Goal: Task Accomplishment & Management: Manage account settings

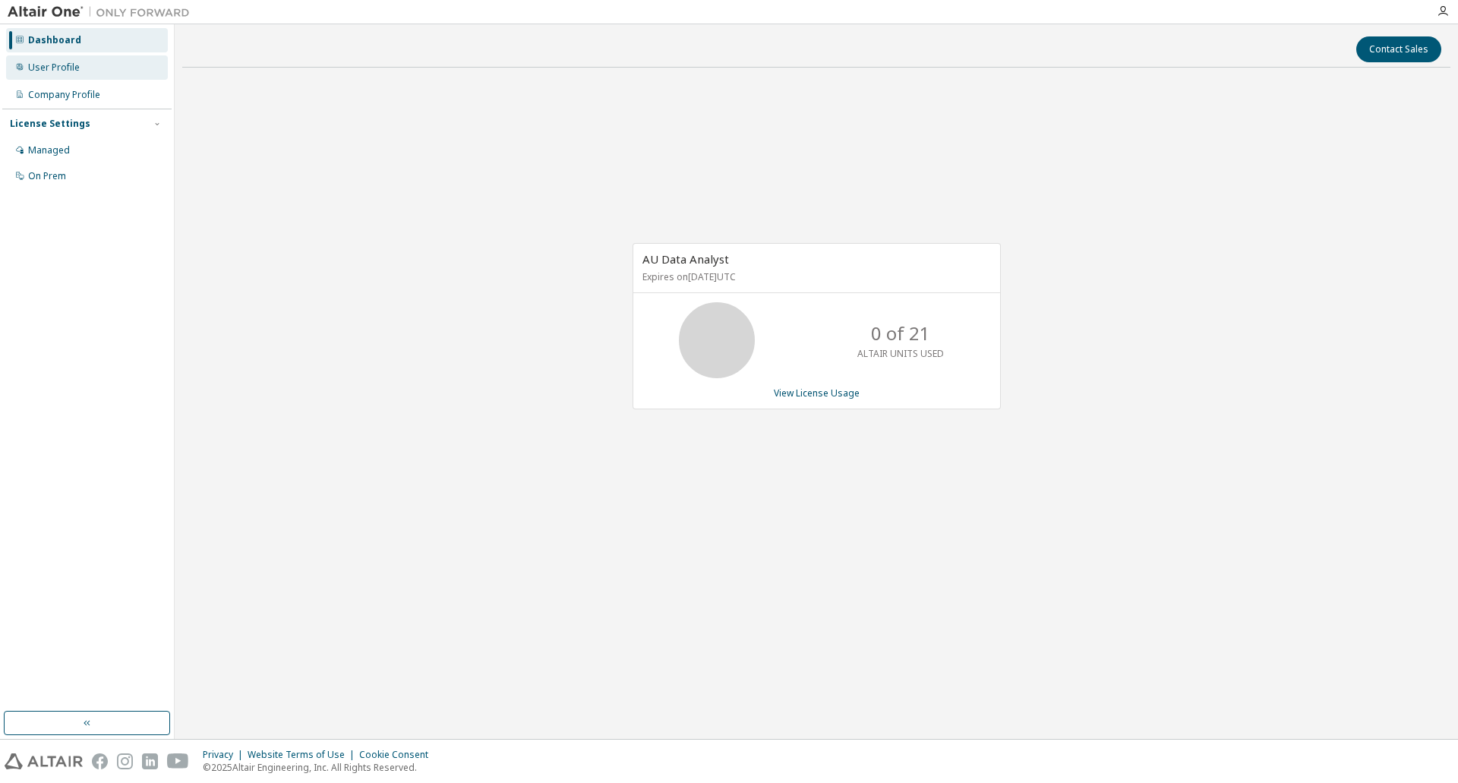
click at [55, 71] on div "User Profile" at bounding box center [54, 67] width 52 height 12
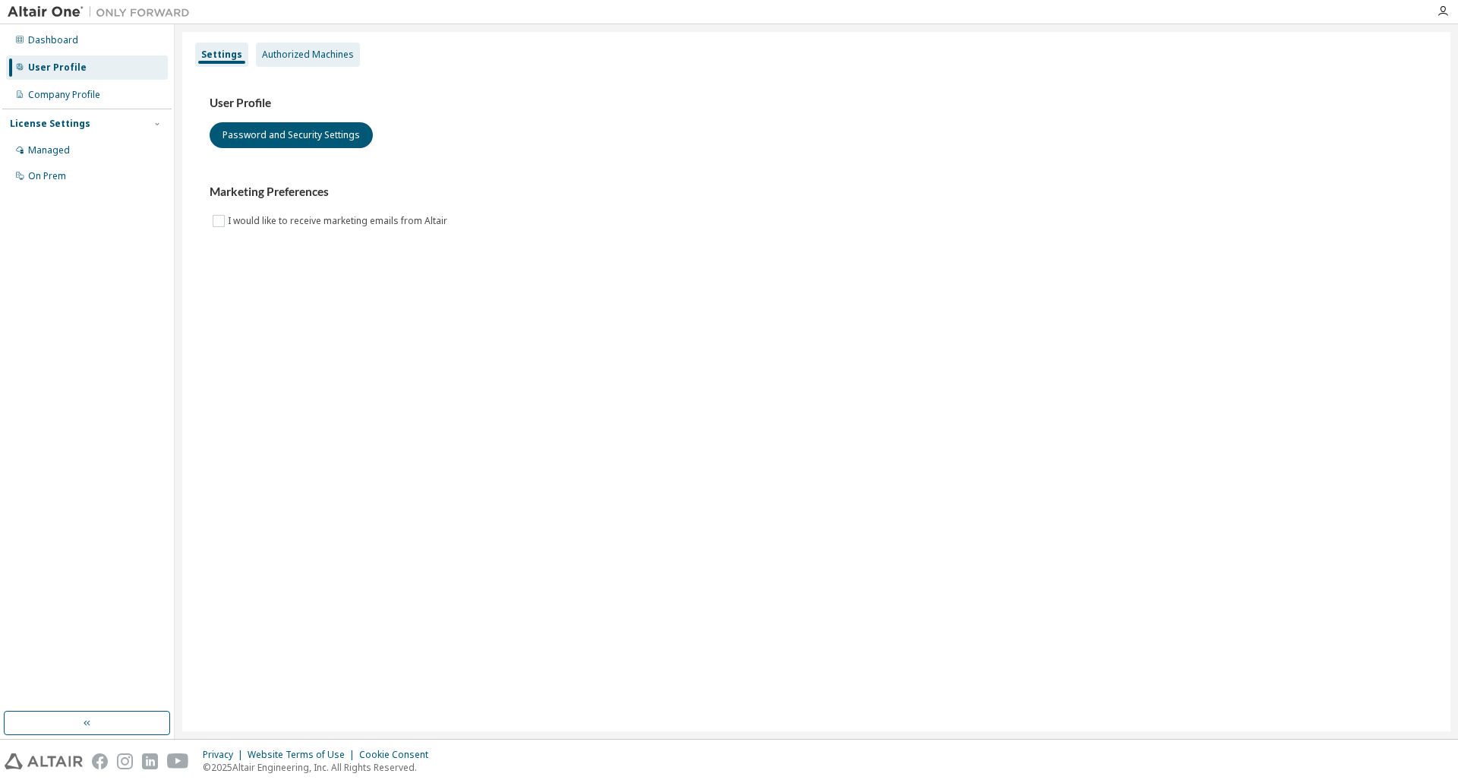
click at [324, 56] on div "Authorized Machines" at bounding box center [308, 55] width 92 height 12
